Goal: Transaction & Acquisition: Purchase product/service

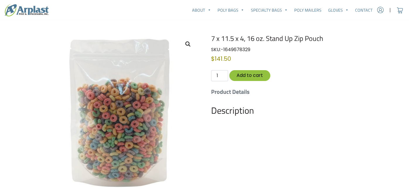
scroll to position [37, 0]
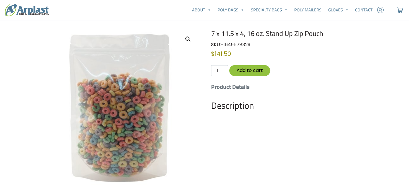
click at [142, 66] on img at bounding box center [119, 107] width 157 height 157
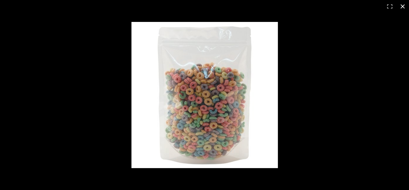
click at [402, 8] on button "Close (Esc)" at bounding box center [403, 6] width 13 height 13
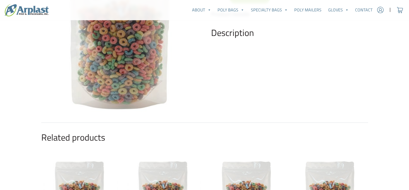
scroll to position [111, 0]
click at [247, 35] on h2 "Description" at bounding box center [289, 32] width 157 height 11
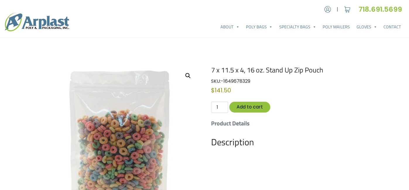
scroll to position [0, 0]
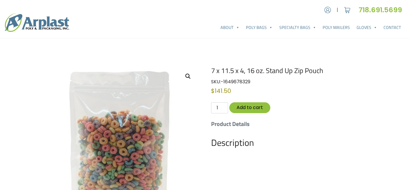
click at [109, 37] on nav "About About Arplast Poly & Packaging FAQ Reviews Poly Bags Reclosable Poly Bags…" at bounding box center [204, 25] width 409 height 26
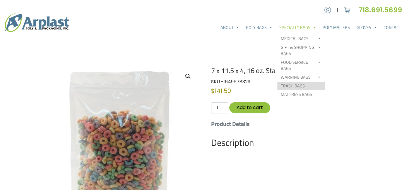
click at [301, 85] on link "Trash Bags" at bounding box center [301, 86] width 47 height 9
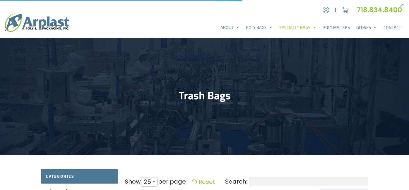
select select "25"
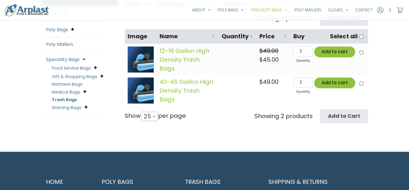
scroll to position [172, 0]
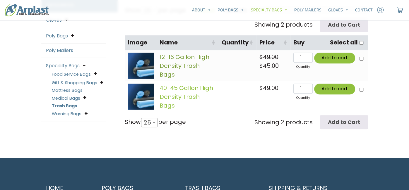
click at [181, 65] on link "12-16 Gallon High Density Trash Bags" at bounding box center [185, 66] width 50 height 26
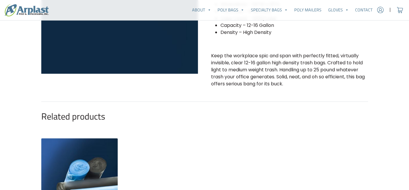
scroll to position [152, 0]
